Goal: Task Accomplishment & Management: Use online tool/utility

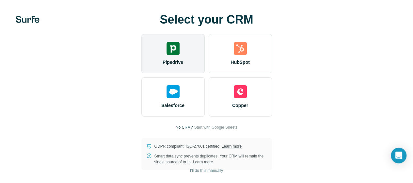
click at [141, 73] on div "Pipedrive" at bounding box center [172, 53] width 63 height 39
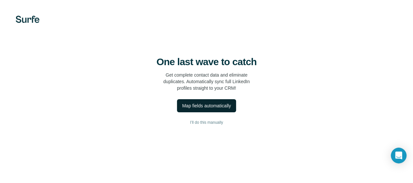
click at [182, 109] on div "Map fields automatically" at bounding box center [206, 105] width 49 height 7
